Goal: Task Accomplishment & Management: Complete application form

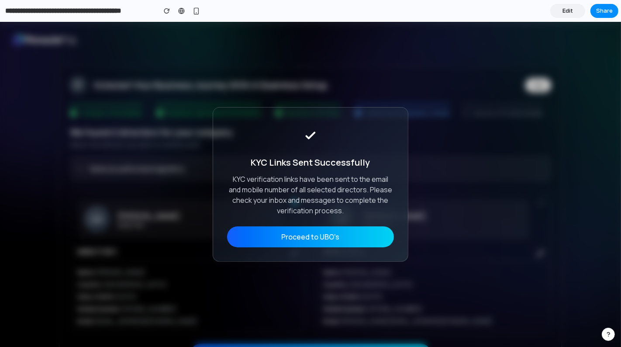
scroll to position [35, 0]
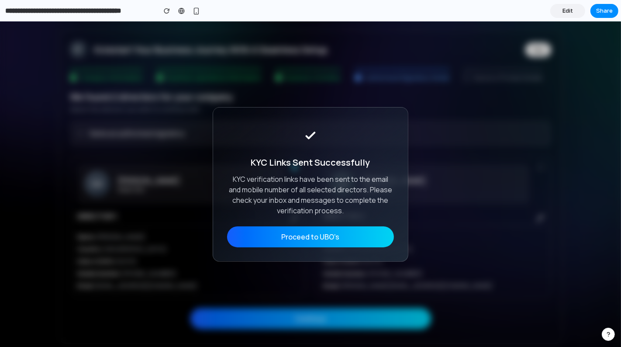
click at [318, 237] on button "Proceed to UBO's" at bounding box center [310, 236] width 167 height 21
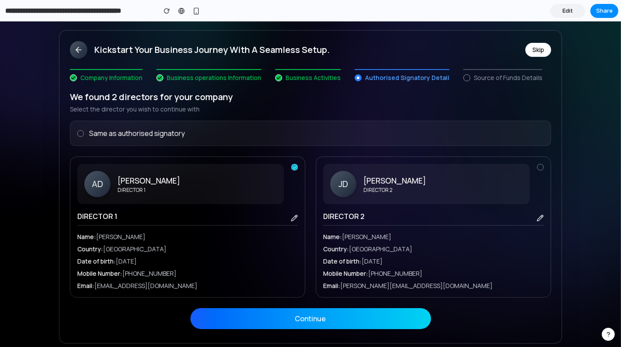
click at [539, 170] on div "[PERSON_NAME] DIRECTOR 2 DIRECTOR 2 Name: [PERSON_NAME] Country: [DEMOGRAPHIC_D…" at bounding box center [433, 226] width 235 height 141
click at [79, 135] on div at bounding box center [80, 133] width 7 height 7
click at [299, 320] on button "Continue" at bounding box center [310, 318] width 240 height 21
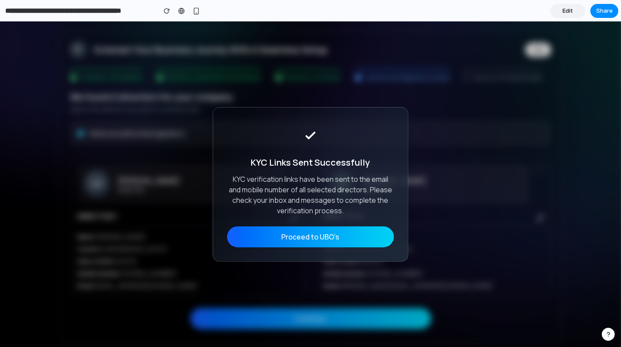
click at [312, 232] on button "Proceed to UBO's" at bounding box center [310, 236] width 167 height 21
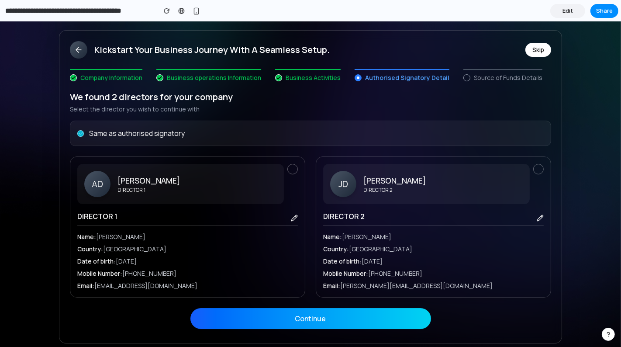
click at [127, 13] on input "**********" at bounding box center [78, 11] width 150 height 16
click at [561, 11] on link "Edit" at bounding box center [567, 11] width 35 height 14
click at [570, 12] on span "Edit" at bounding box center [567, 11] width 10 height 9
click at [562, 5] on link "Edit" at bounding box center [567, 11] width 35 height 14
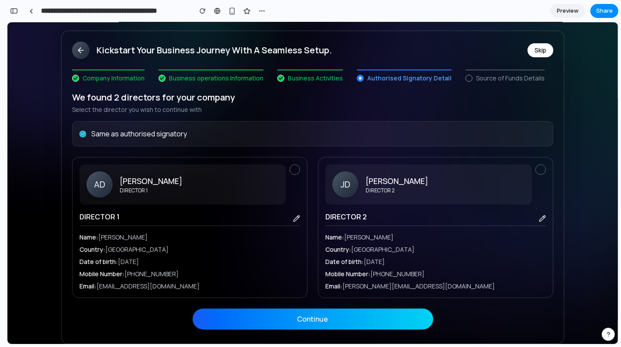
scroll to position [1052, 0]
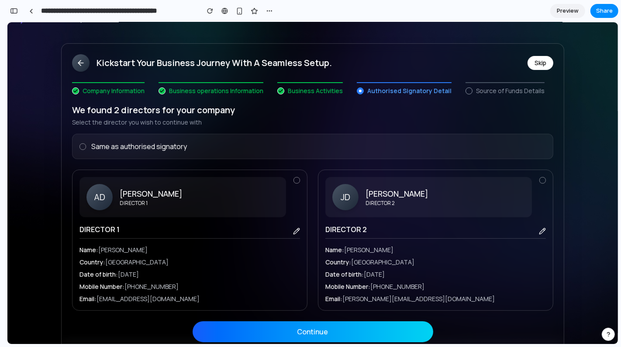
scroll to position [41, 0]
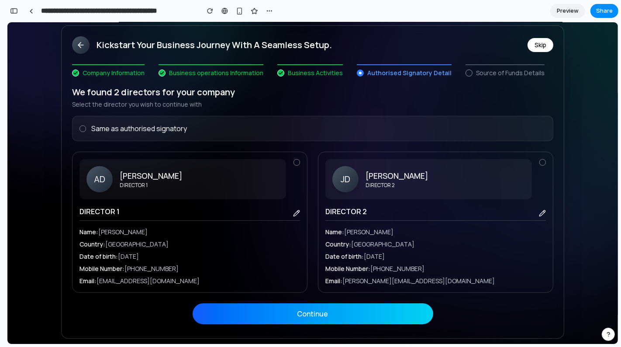
click at [333, 319] on button "Continue" at bounding box center [312, 312] width 240 height 21
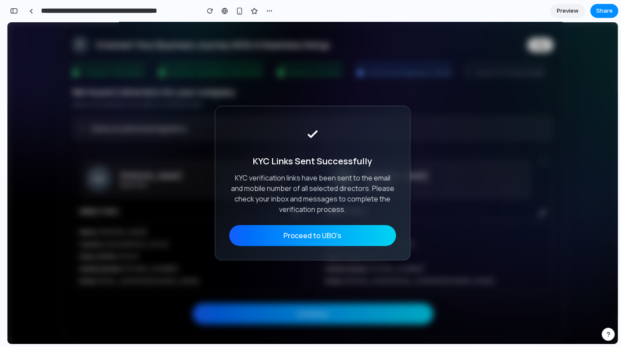
click at [306, 233] on button "Proceed to UBO's" at bounding box center [312, 234] width 167 height 21
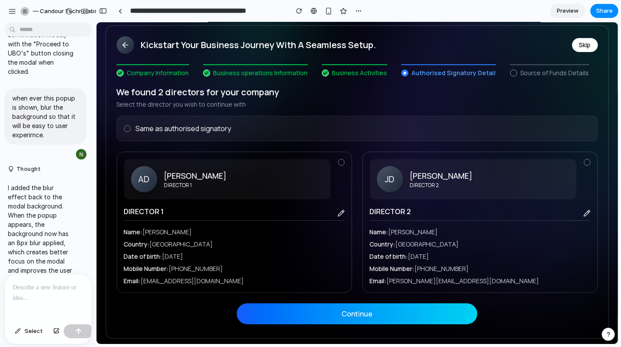
click at [37, 312] on div at bounding box center [48, 297] width 86 height 46
click at [10, 7] on div "button" at bounding box center [12, 11] width 8 height 8
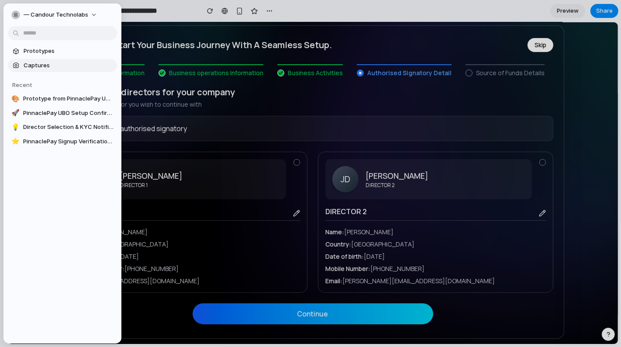
click at [40, 65] on span "Captures" at bounding box center [69, 65] width 90 height 9
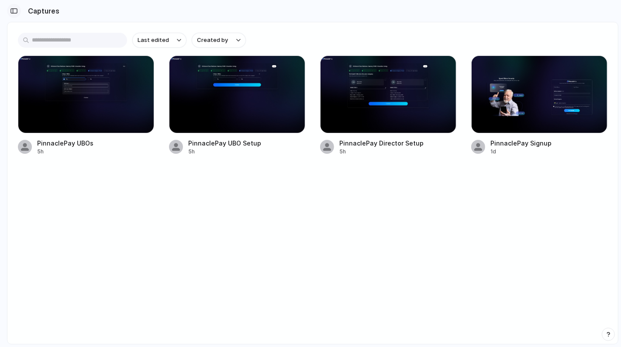
click at [15, 10] on div "button" at bounding box center [14, 11] width 8 height 6
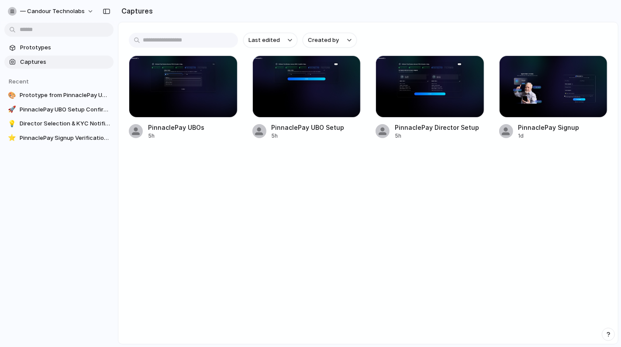
click at [39, 40] on section "Prototypes Captures" at bounding box center [59, 53] width 118 height 29
click at [40, 46] on span "Prototypes" at bounding box center [65, 47] width 90 height 9
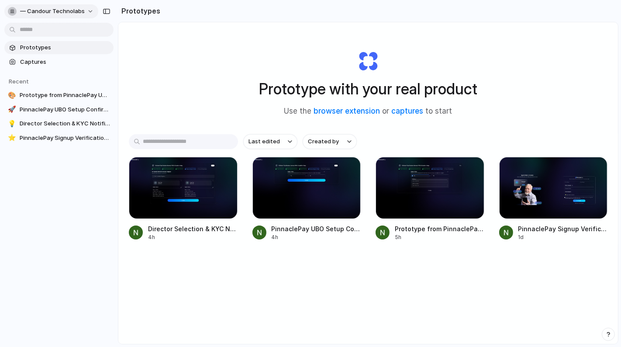
click at [14, 12] on div "button" at bounding box center [12, 11] width 9 height 9
